Goal: Task Accomplishment & Management: Complete application form

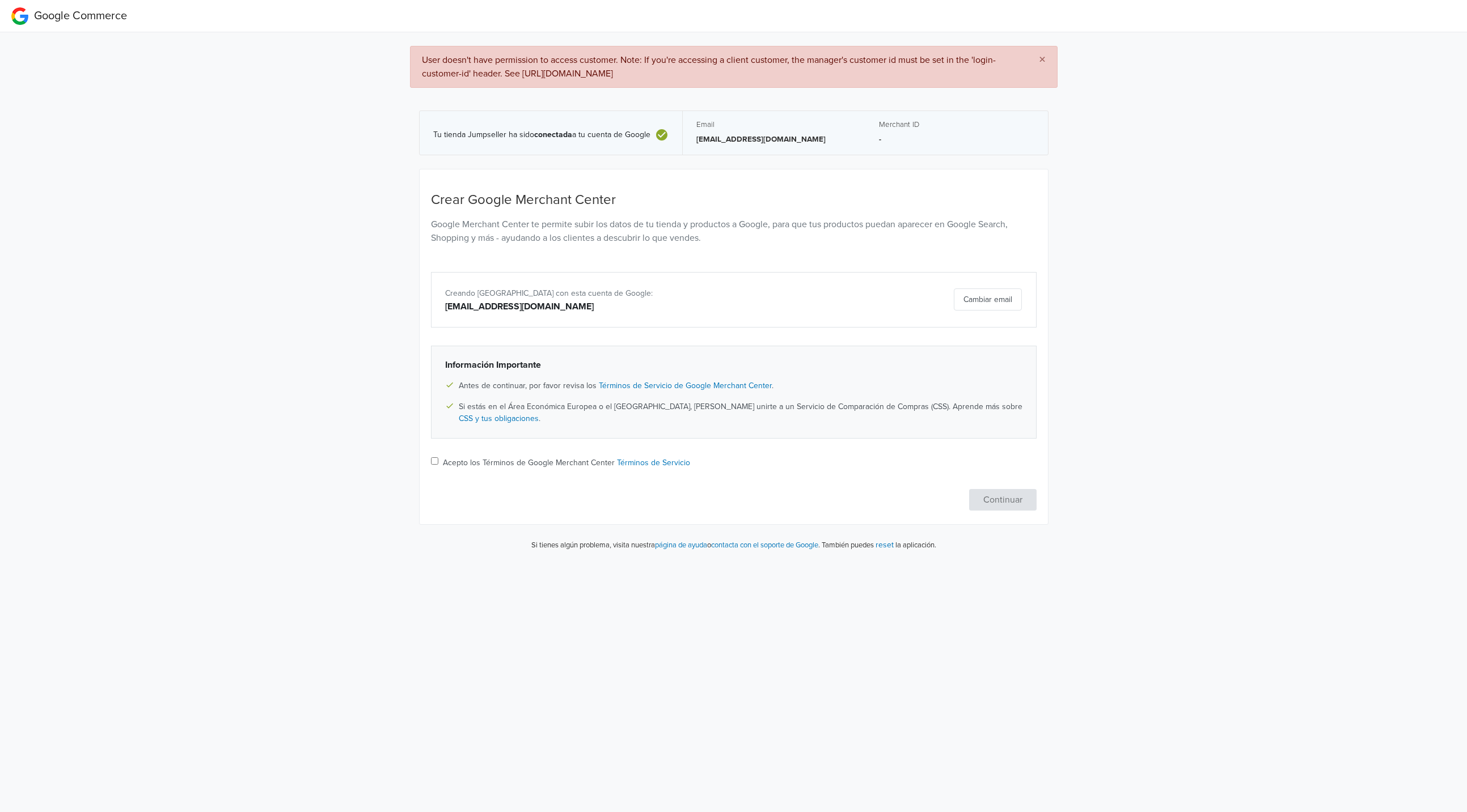
click at [996, 496] on div "Continuar" at bounding box center [734, 500] width 605 height 21
click at [441, 461] on div "Acepto los Términos de Google Merchant Center Términos de Servicio" at bounding box center [734, 464] width 605 height 14
click at [436, 461] on input "Acepto los Términos de Google Merchant Center Términos de Servicio" at bounding box center [435, 461] width 7 height 7
checkbox input "true"
drag, startPoint x: 864, startPoint y: 77, endPoint x: 405, endPoint y: 49, distance: 459.9
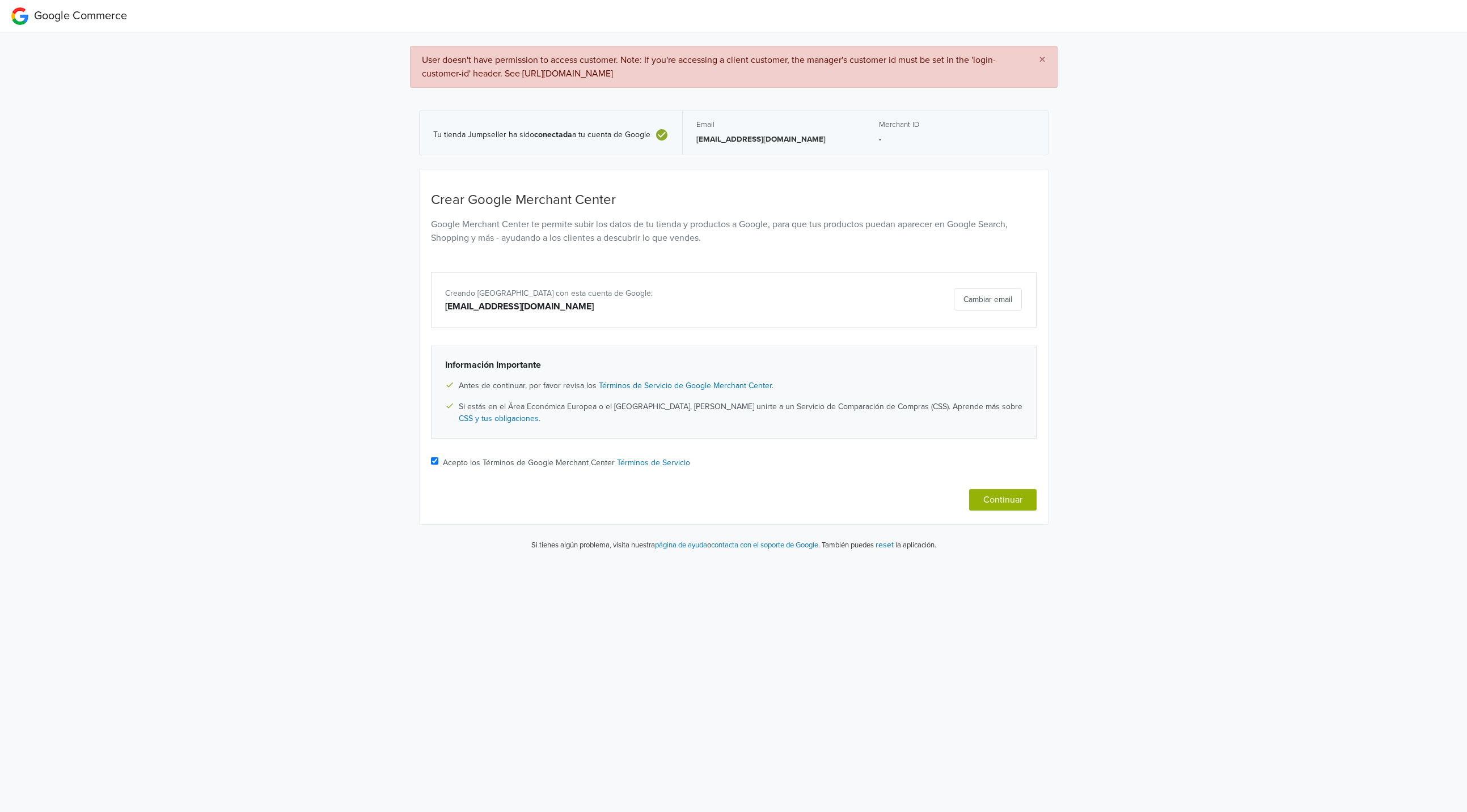
click at [405, 49] on div "× User doesn't have permission to access customer. Note: If you're accessing a …" at bounding box center [733, 297] width 1484 height 528
copy span "User doesn't have permission to access customer. Note: If you're accessing a cl…"
click at [1001, 497] on button "Continuar" at bounding box center [1003, 500] width 67 height 21
click at [1040, 56] on span "×" at bounding box center [1043, 59] width 7 height 17
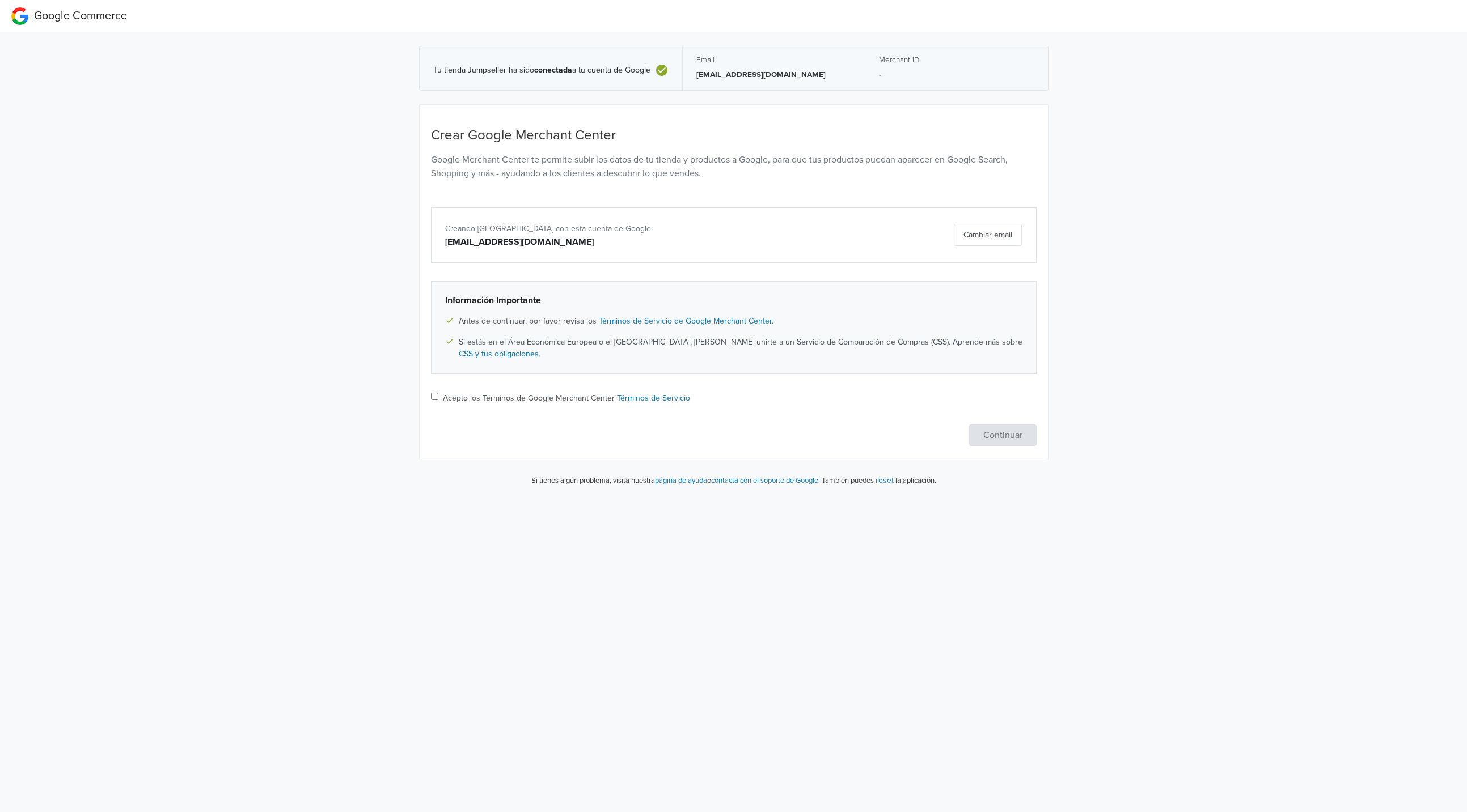
click at [433, 395] on input "Acepto los Términos de Google Merchant Center Términos de Servicio" at bounding box center [435, 397] width 7 height 7
checkbox input "true"
